Goal: Information Seeking & Learning: Learn about a topic

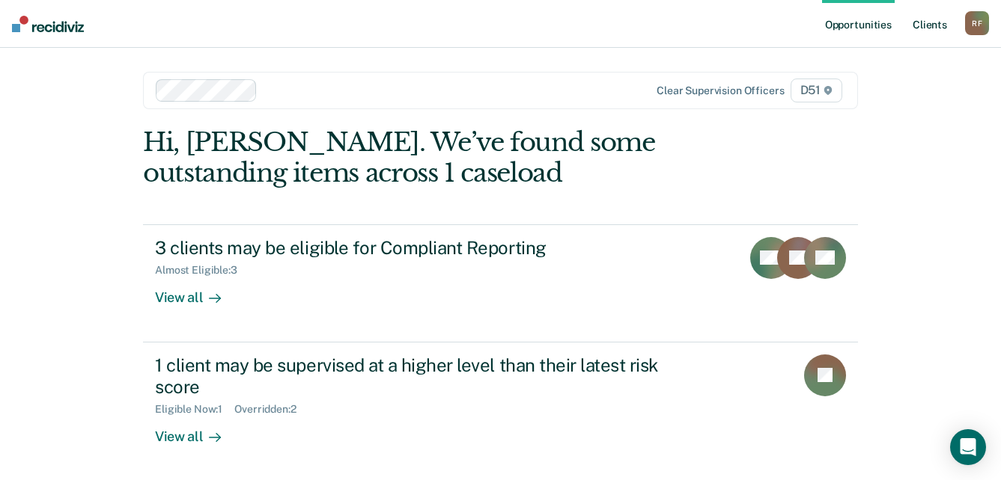
click at [938, 25] on link "Client s" at bounding box center [929, 24] width 40 height 48
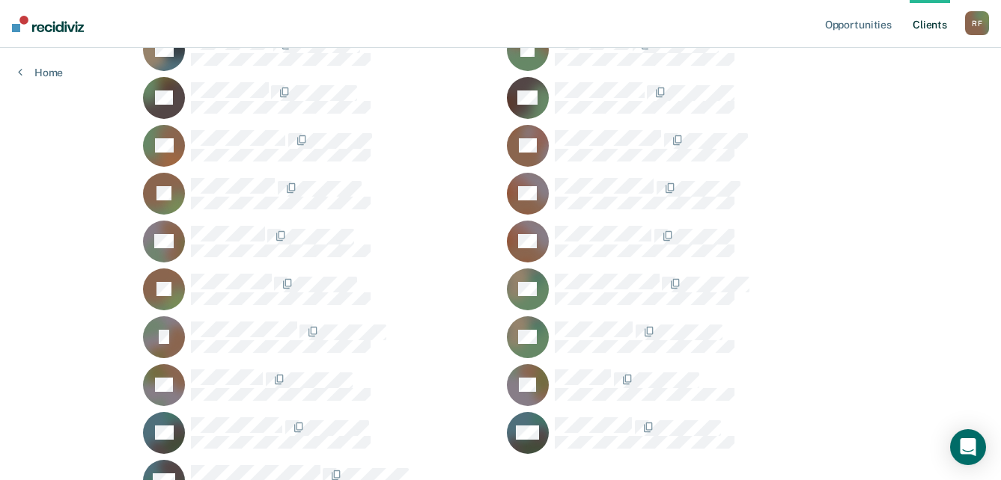
scroll to position [1619, 0]
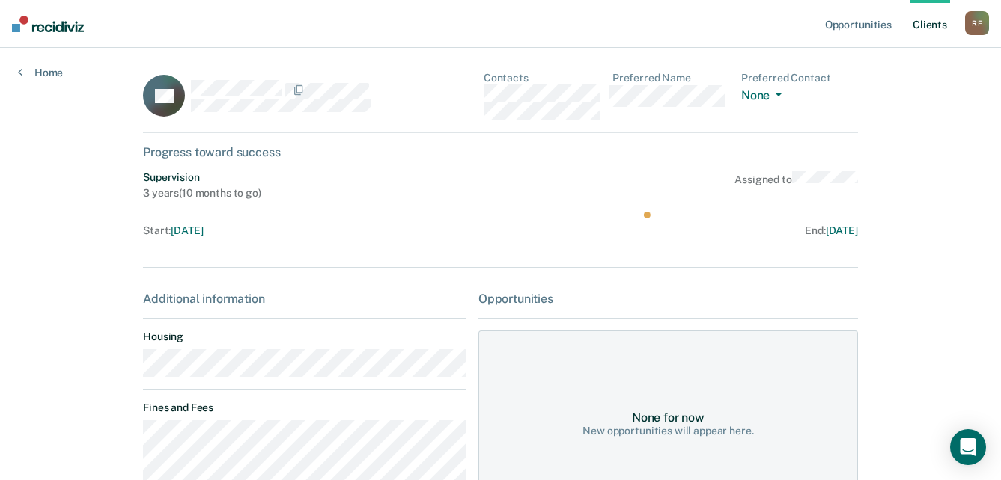
click at [485, 98] on div "BV Contacts Preferred Name Preferred Contact None Call Text Email None" at bounding box center [500, 102] width 715 height 61
click at [274, 237] on div at bounding box center [500, 240] width 715 height 6
click at [483, 91] on div "BV Contacts Preferred Name Preferred Contact None Call Text Email None" at bounding box center [500, 102] width 715 height 61
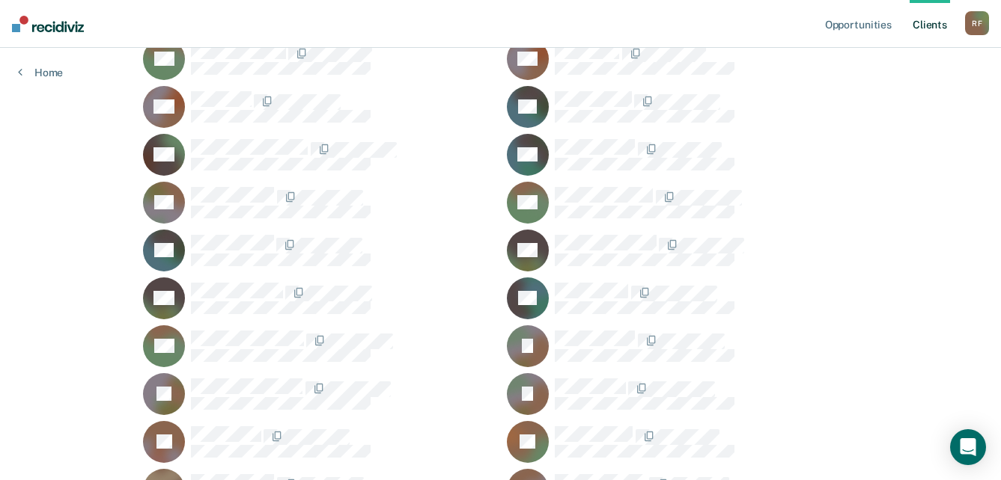
scroll to position [796, 0]
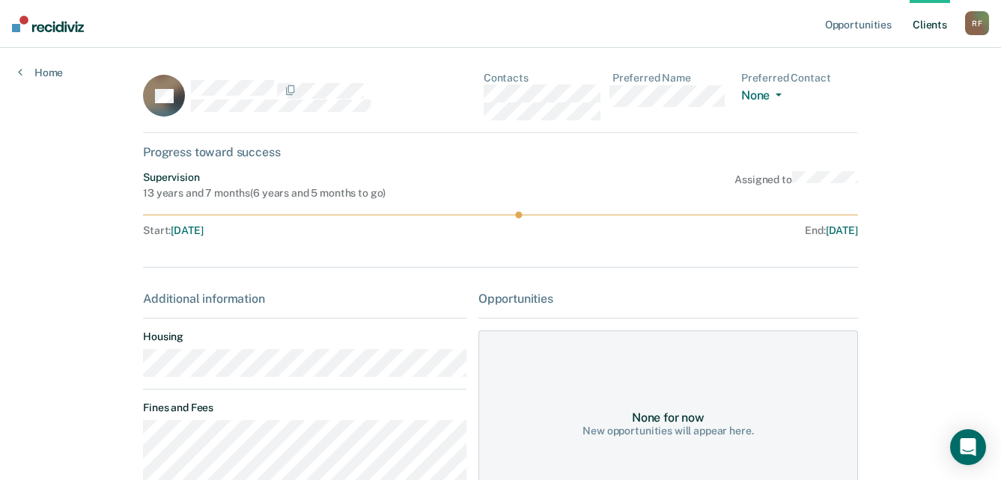
click at [486, 94] on div "PK Contacts Preferred Name Preferred Contact None Call Text Email None" at bounding box center [500, 102] width 715 height 61
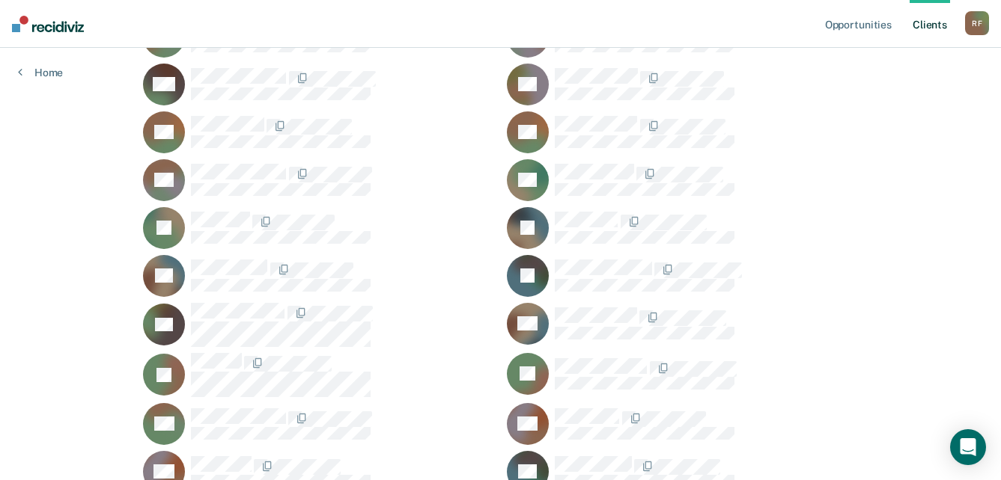
scroll to position [272, 0]
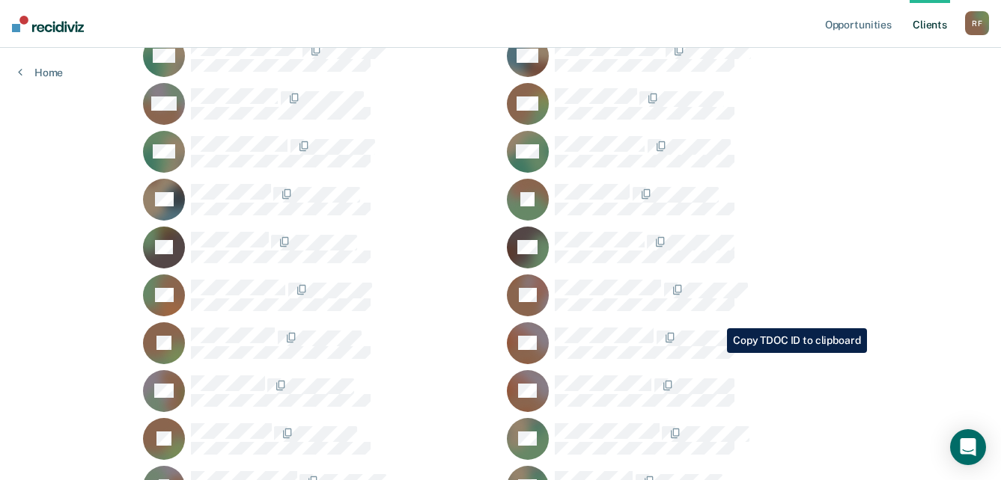
scroll to position [1469, 0]
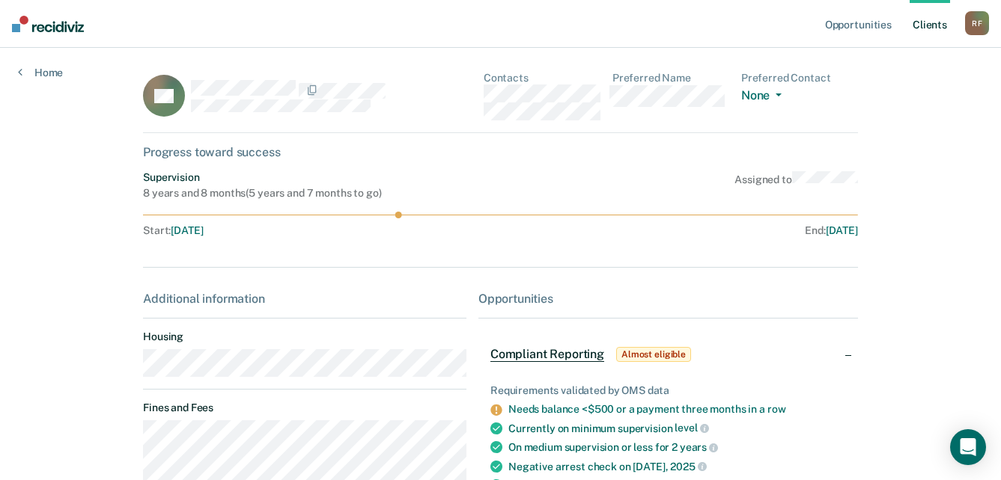
click at [131, 371] on main "AS Contacts Preferred Name Preferred Contact None Call Text Email None Progress…" at bounding box center [500, 395] width 751 height 695
click at [485, 93] on div "AS Contacts Preferred Name Preferred Contact None Call Text Email None" at bounding box center [500, 102] width 715 height 61
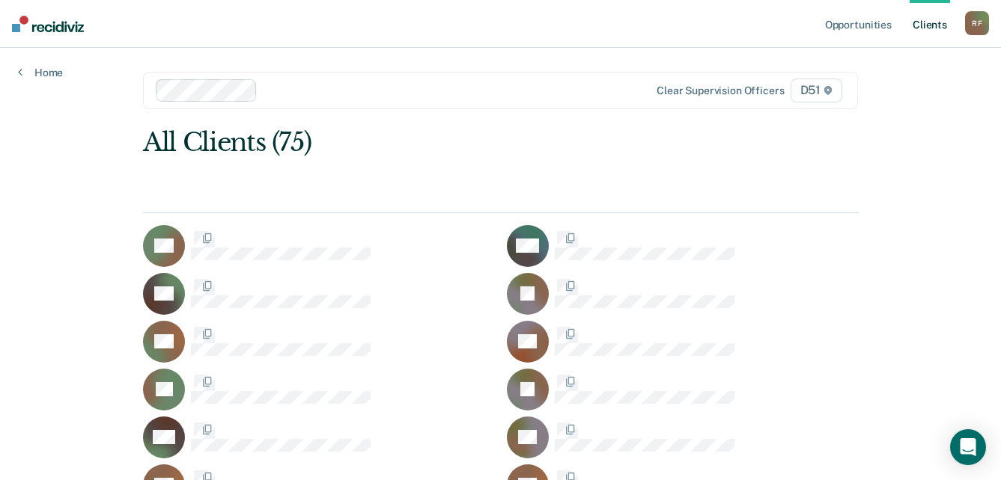
scroll to position [1469, 0]
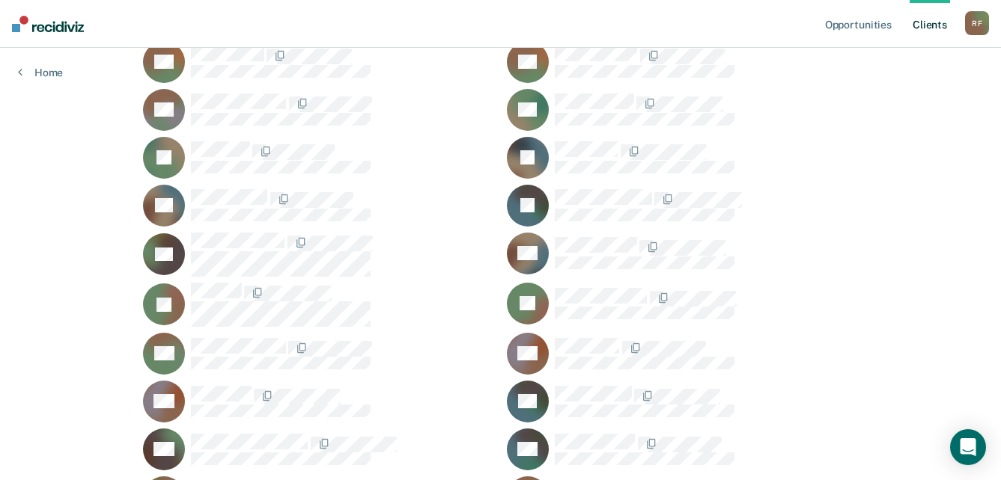
scroll to position [449, 0]
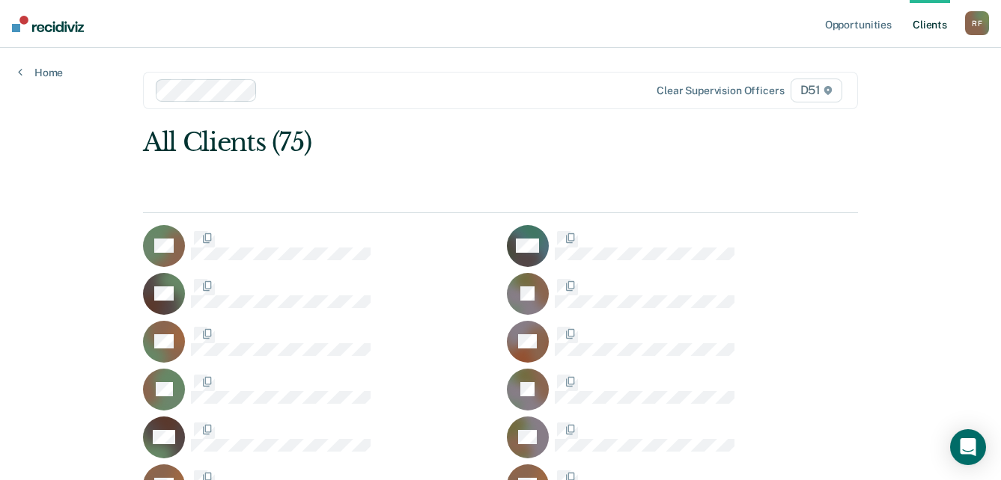
scroll to position [449, 0]
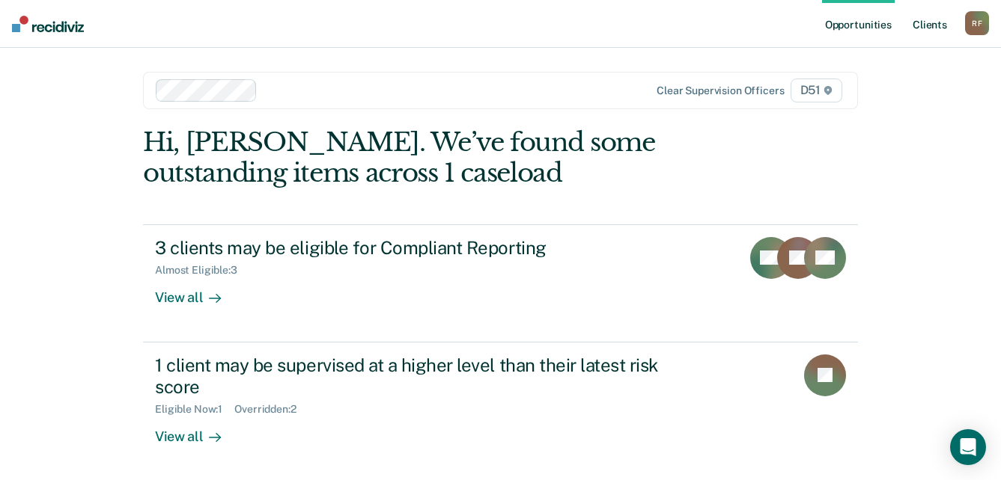
click at [927, 25] on link "Client s" at bounding box center [929, 24] width 40 height 48
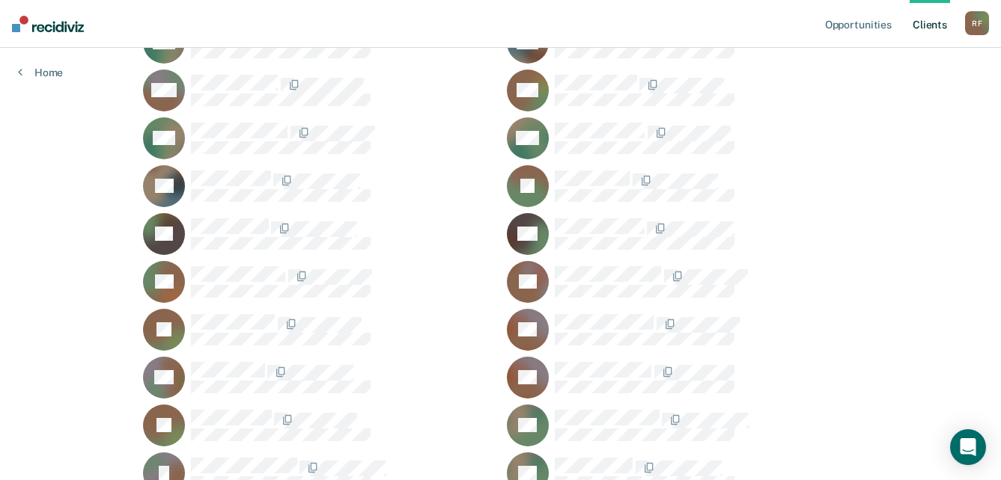
scroll to position [1422, 0]
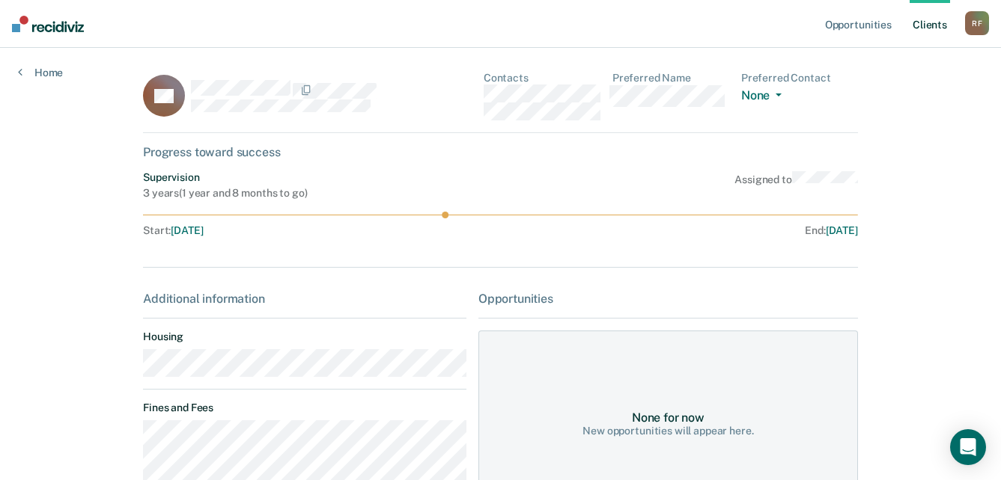
click at [483, 101] on div "DS Contacts Preferred Name Preferred Contact None Call Text Email None" at bounding box center [500, 102] width 715 height 61
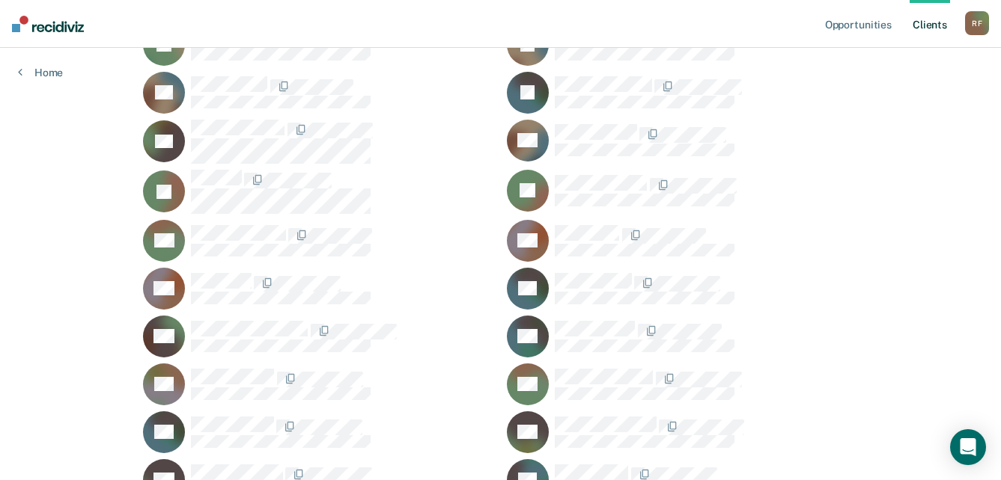
scroll to position [524, 0]
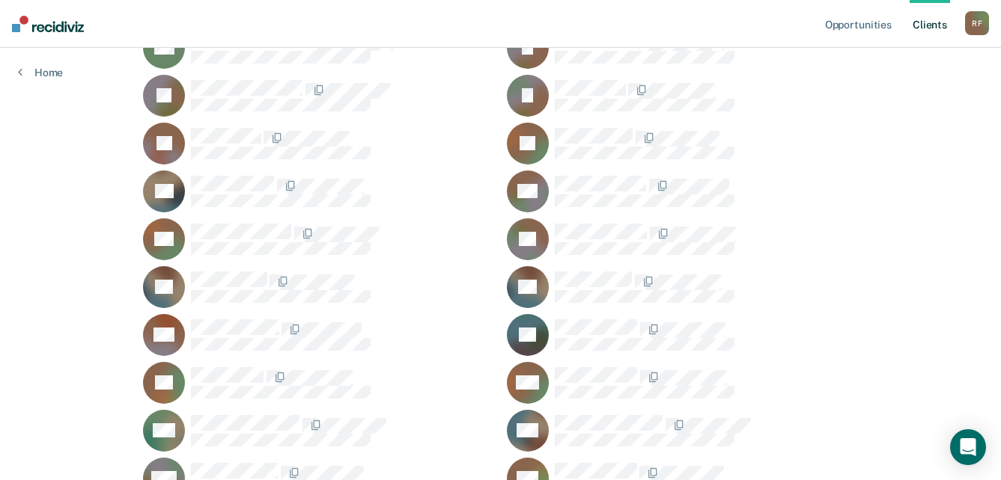
scroll to position [1048, 0]
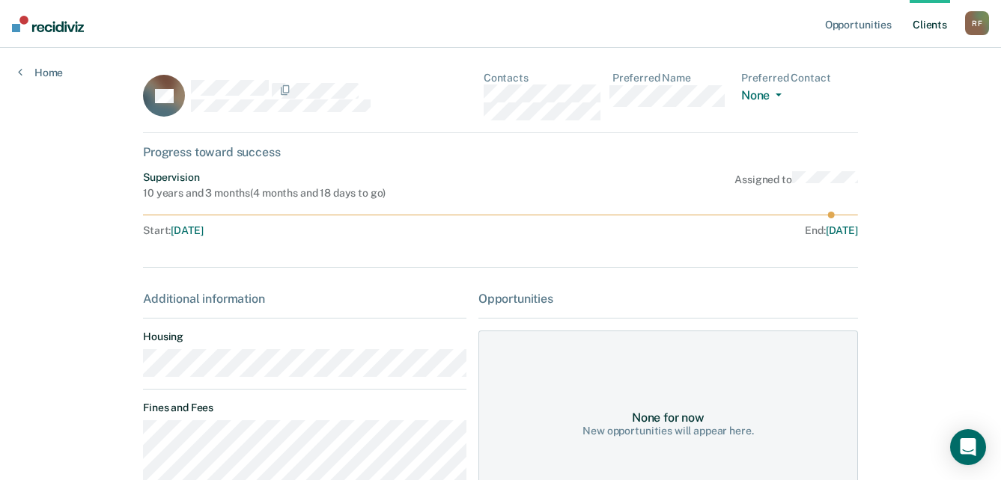
click at [486, 99] on div "QL Contacts Preferred Name Preferred Contact None Call Text Email None" at bounding box center [500, 102] width 715 height 61
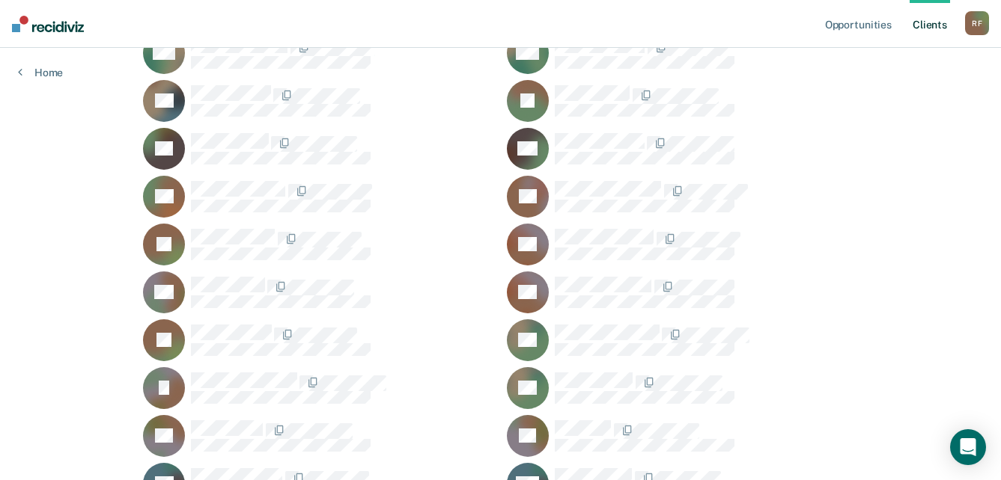
scroll to position [1619, 0]
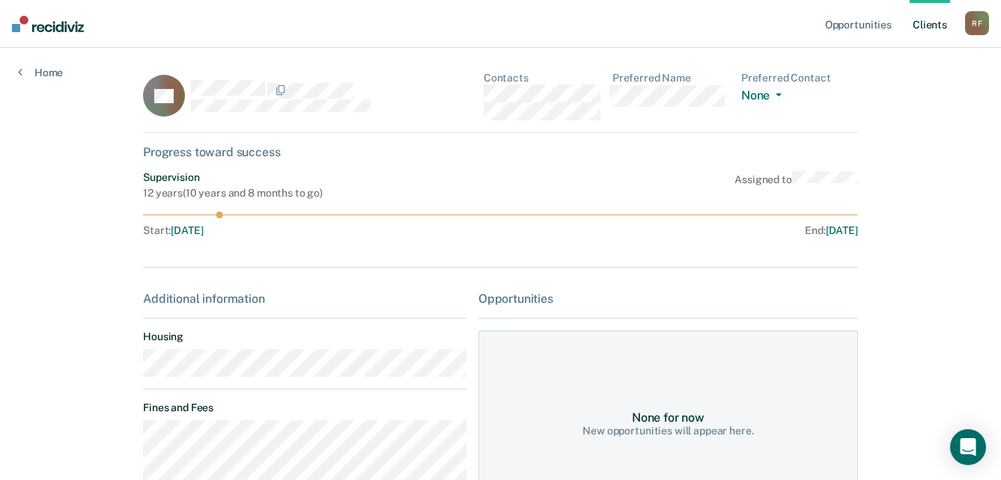
click at [484, 101] on div "CS Contacts Preferred Name Preferred Contact None Call Text Email None" at bounding box center [500, 102] width 715 height 61
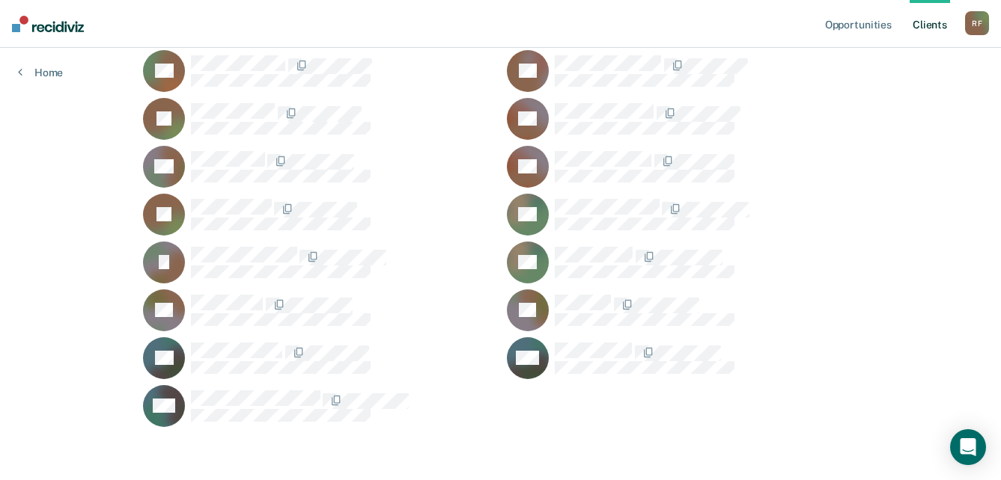
click at [982, 22] on div "R F" at bounding box center [977, 23] width 24 height 24
click at [884, 97] on link "Log Out" at bounding box center [916, 98] width 120 height 13
